Goal: Transaction & Acquisition: Purchase product/service

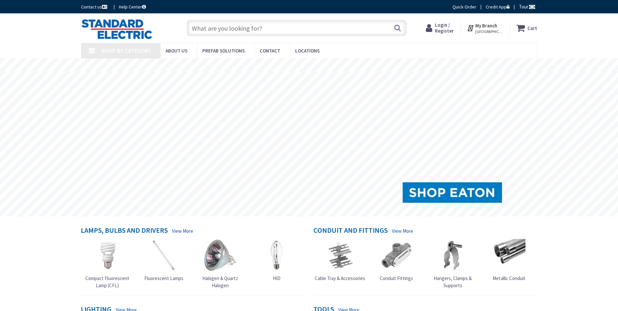
click at [216, 26] on input "text" at bounding box center [297, 28] width 220 height 16
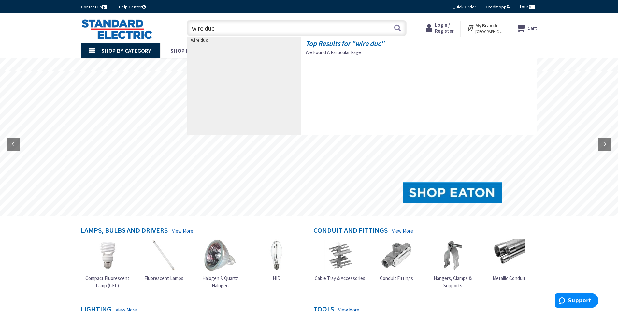
type input "wire duct"
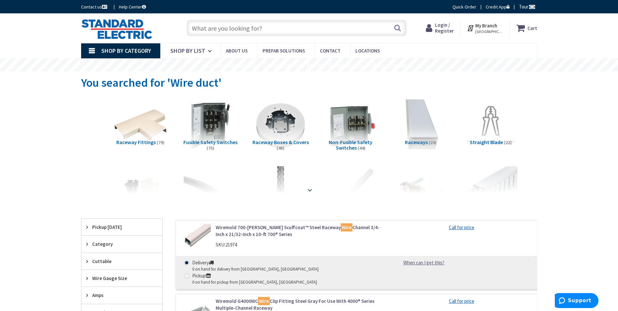
click at [309, 188] on strong at bounding box center [310, 189] width 8 height 7
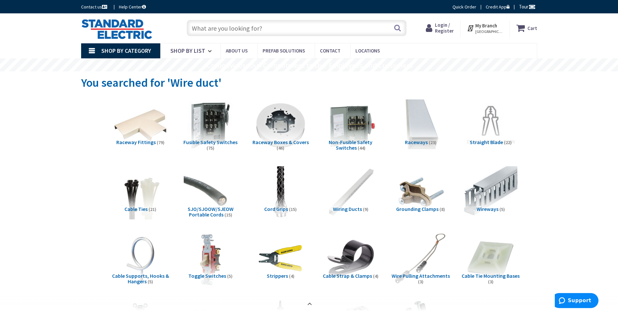
click at [492, 208] on span "Wireways" at bounding box center [487, 208] width 22 height 7
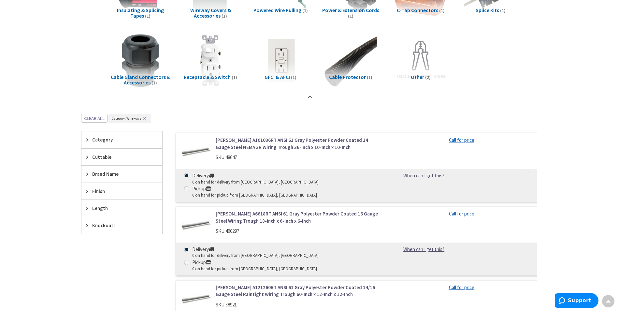
scroll to position [382, 0]
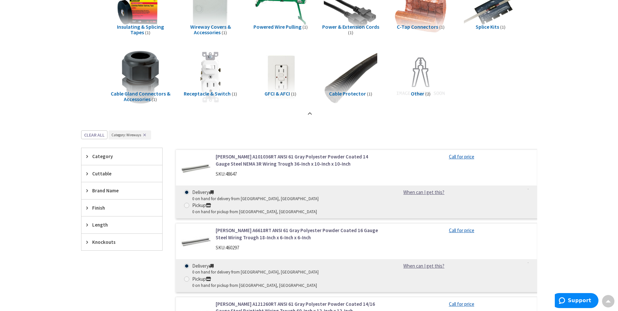
click at [86, 156] on icon at bounding box center [88, 156] width 5 height 5
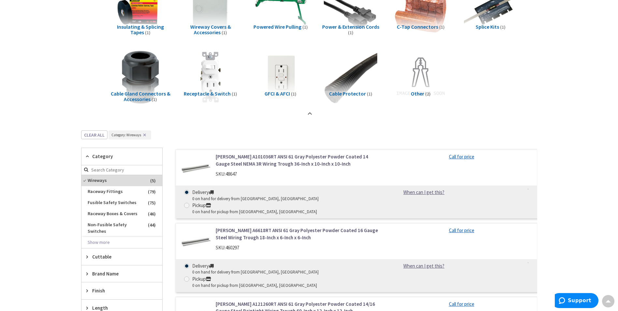
click at [86, 156] on icon at bounding box center [88, 156] width 5 height 5
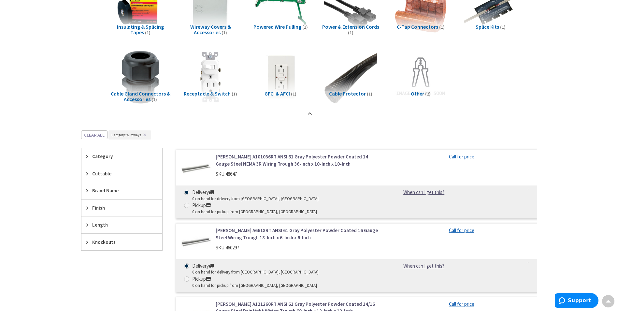
click at [88, 175] on icon at bounding box center [88, 173] width 5 height 5
click at [86, 225] on div "Length" at bounding box center [121, 224] width 81 height 17
click at [88, 224] on icon at bounding box center [88, 224] width 5 height 5
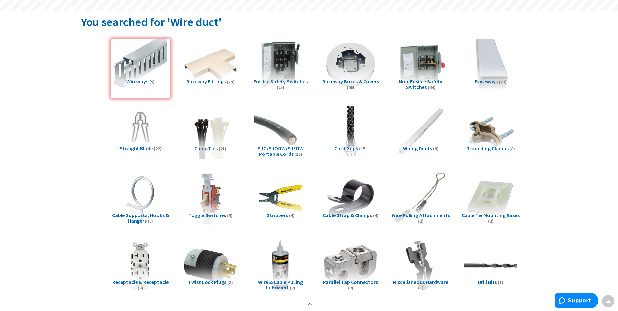
scroll to position [57, 0]
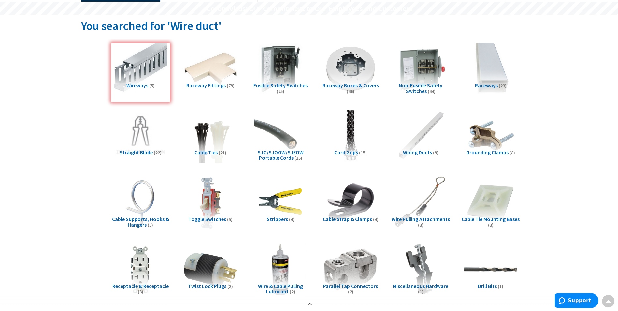
click at [414, 153] on span "Wiring Ducts" at bounding box center [417, 152] width 29 height 7
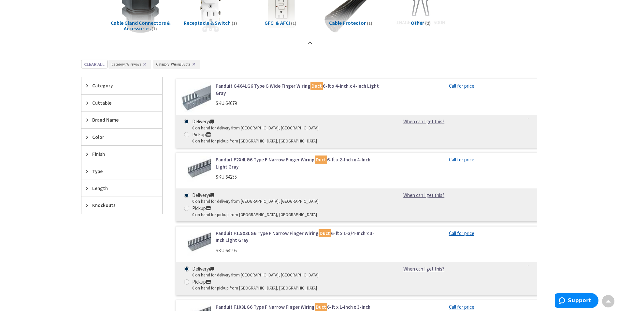
scroll to position [415, 0]
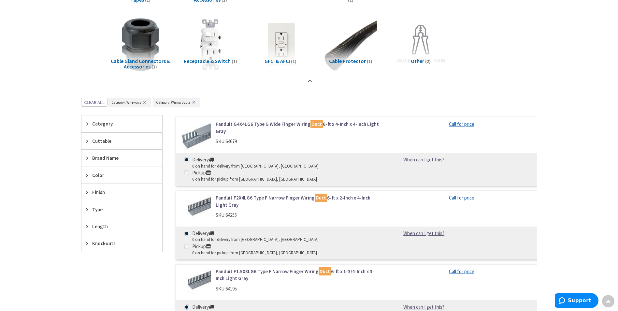
click at [143, 102] on button "✕" at bounding box center [144, 102] width 7 height 5
click at [91, 193] on icon at bounding box center [88, 191] width 5 height 5
click at [90, 191] on icon at bounding box center [88, 191] width 5 height 5
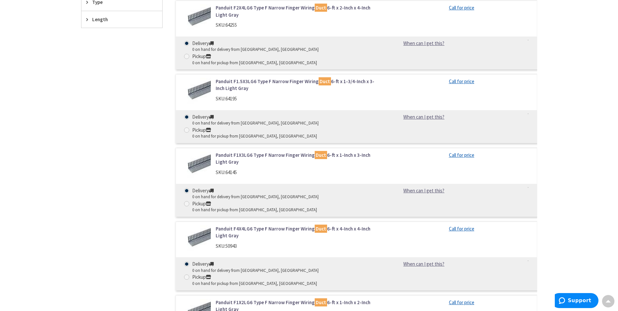
scroll to position [619, 0]
